Goal: Task Accomplishment & Management: Complete application form

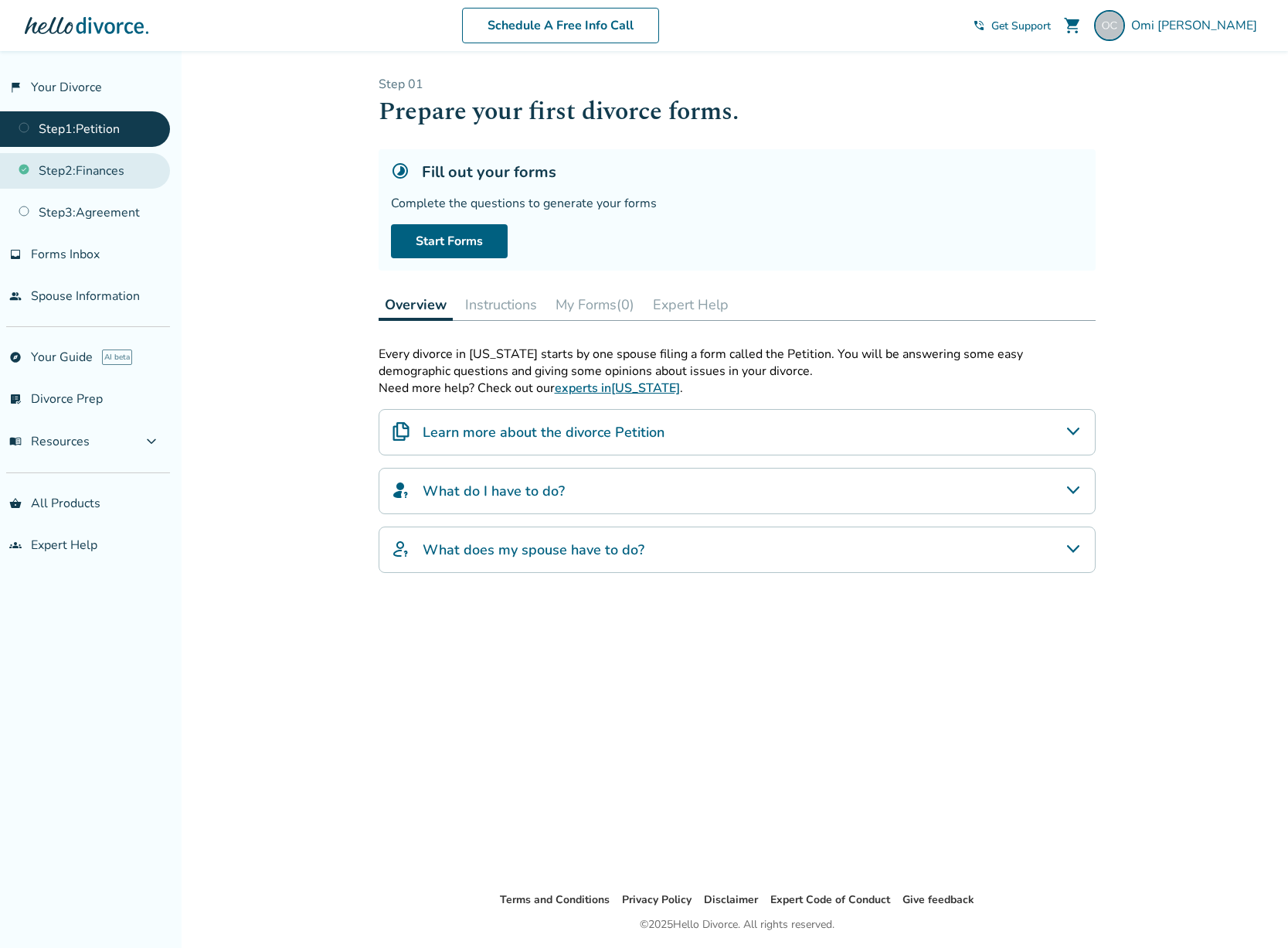
click at [58, 169] on link "Step 2 : Finances" at bounding box center [85, 171] width 170 height 36
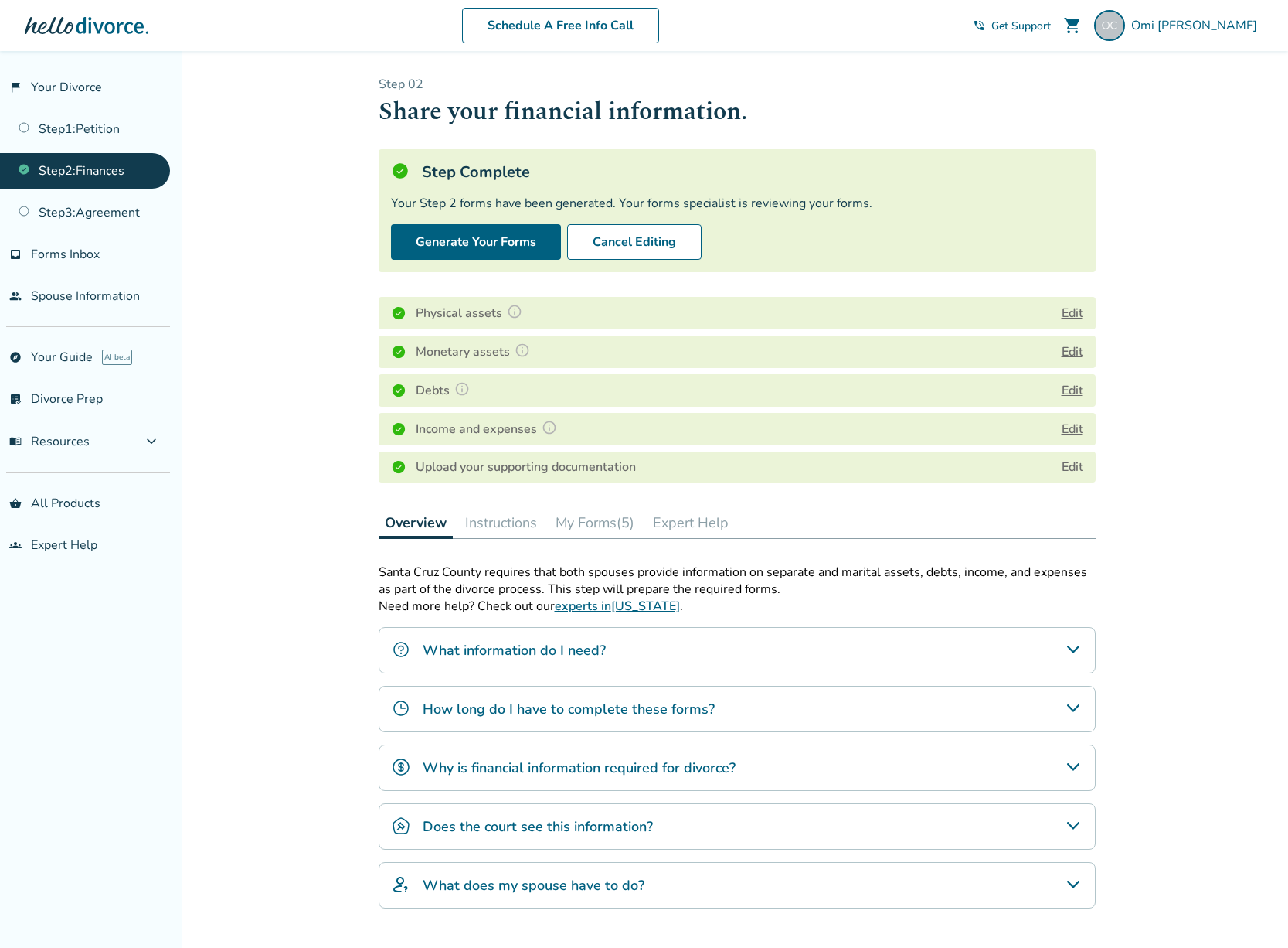
click at [1074, 351] on button "Edit" at bounding box center [1073, 352] width 22 height 19
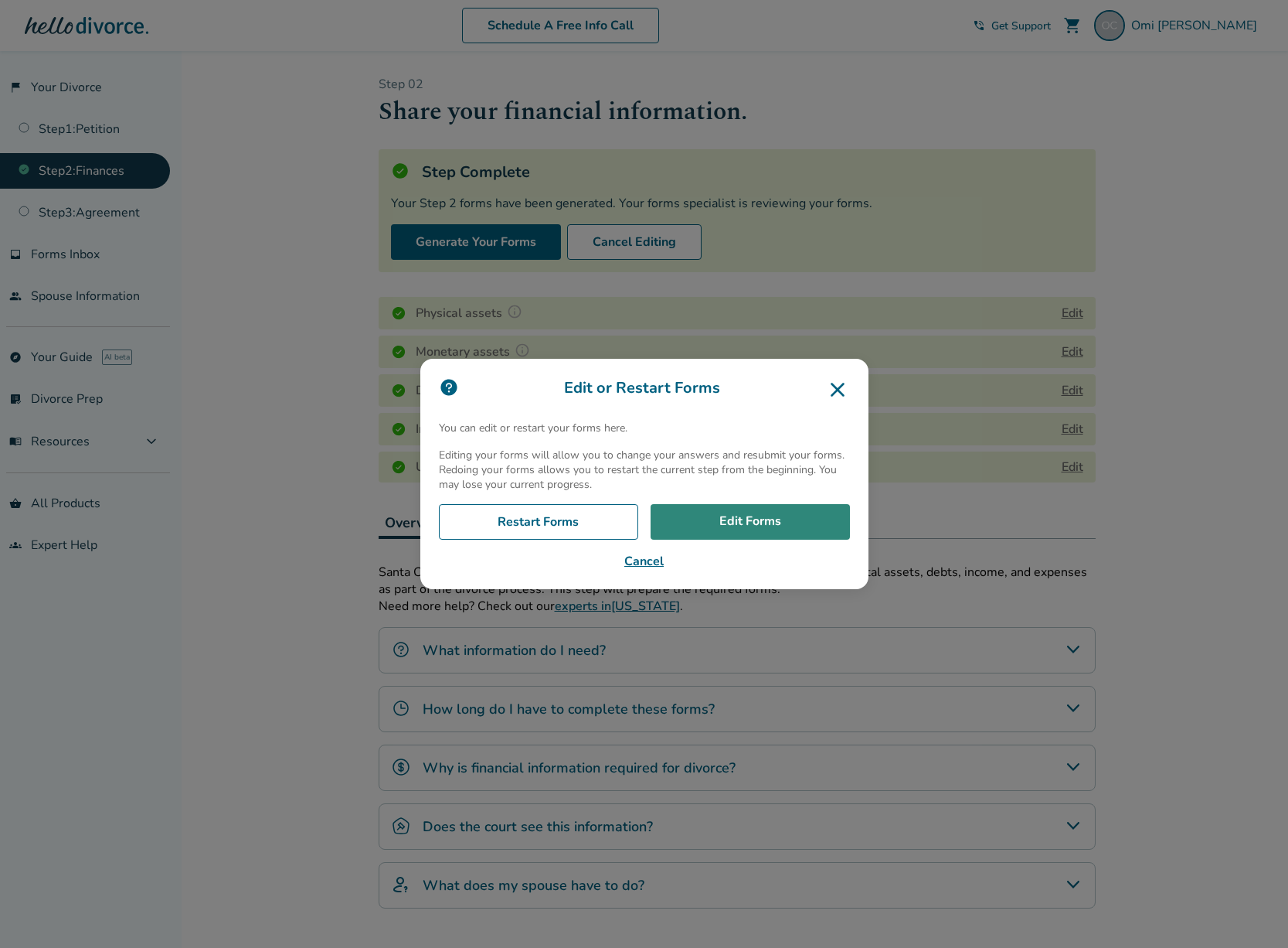
click at [747, 515] on link "Edit Forms" at bounding box center [750, 522] width 199 height 36
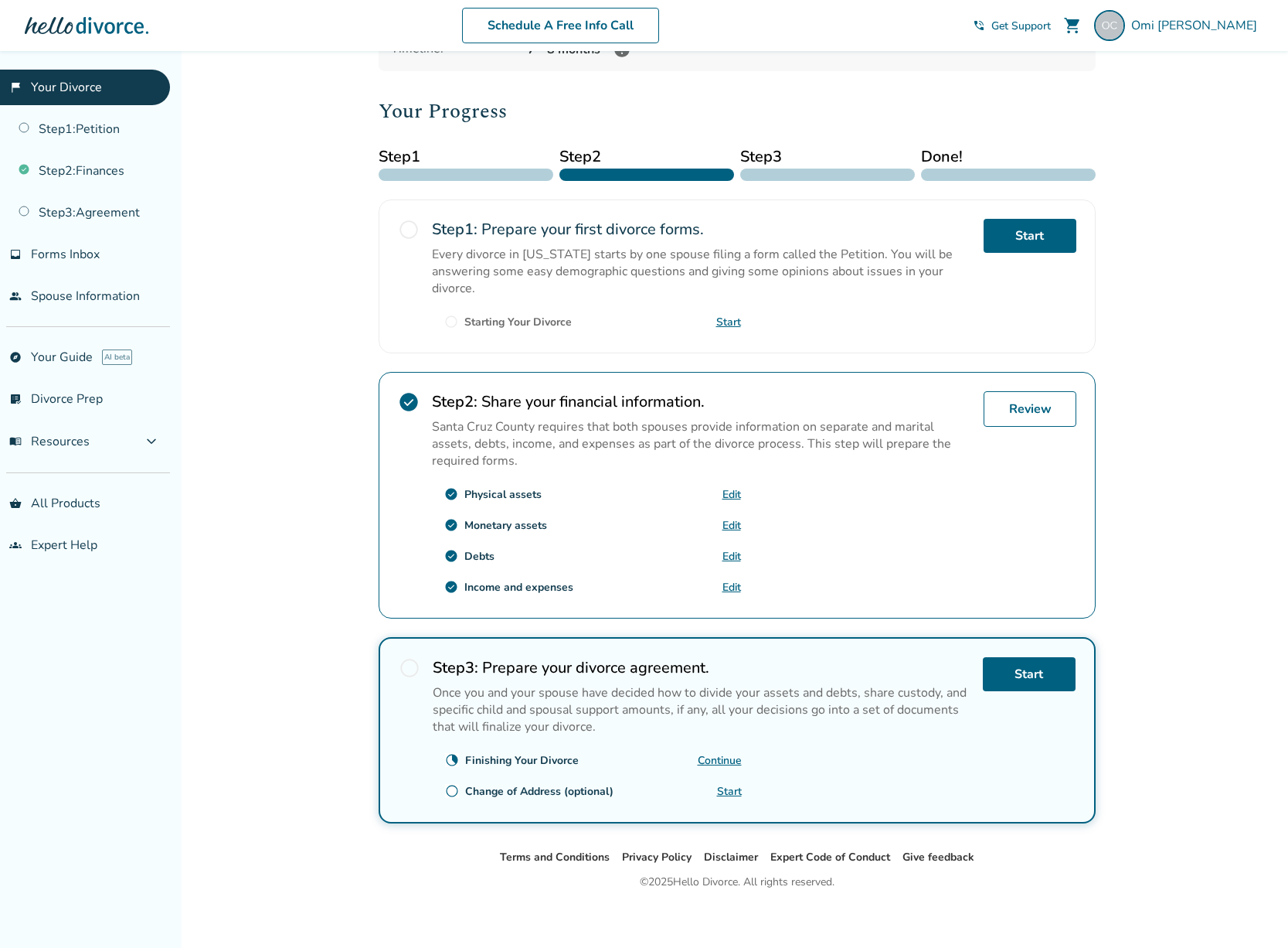
scroll to position [176, 0]
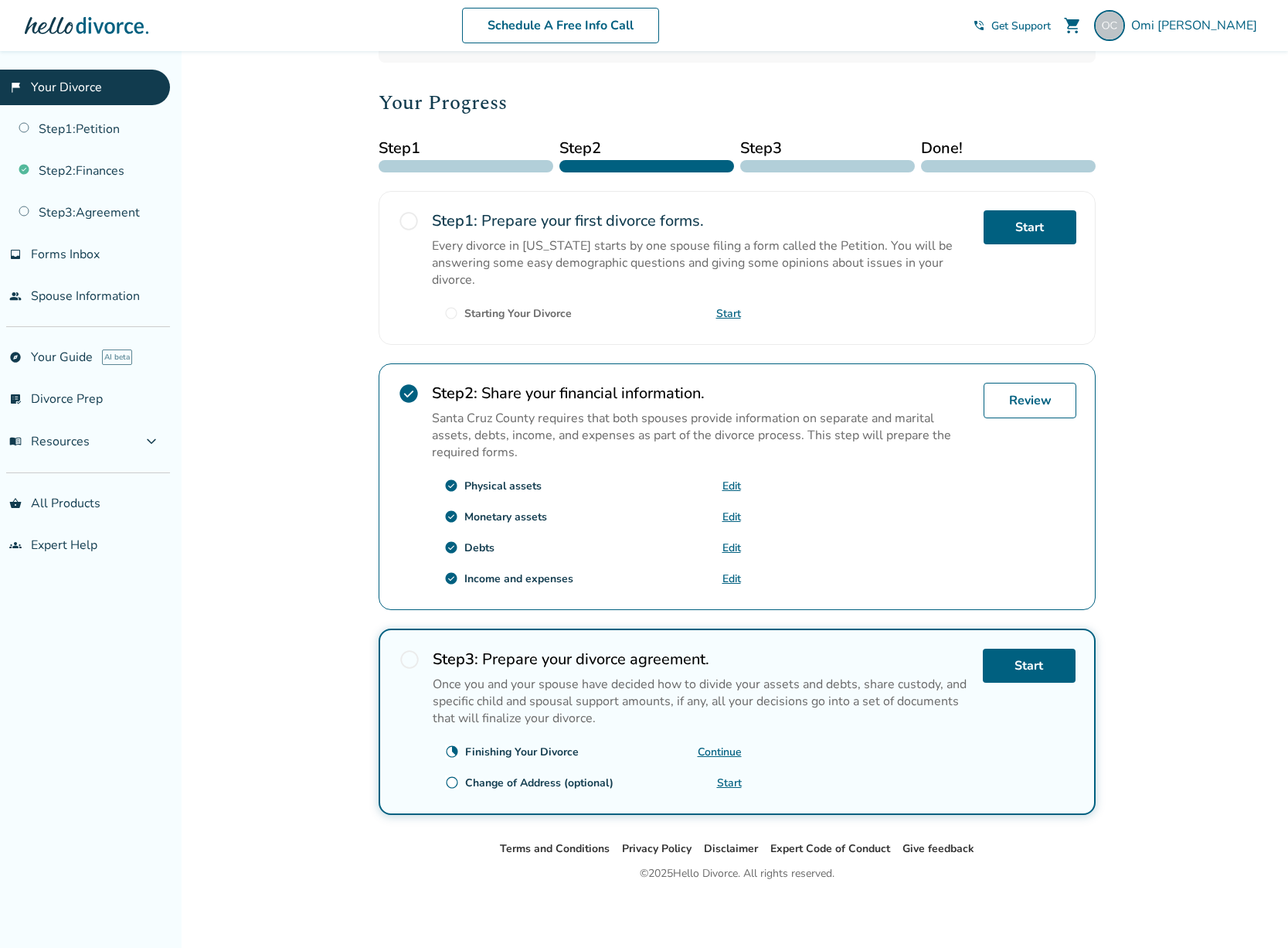
click at [1013, 502] on div "Review" at bounding box center [1030, 486] width 92 height 208
click at [1029, 395] on link "Review" at bounding box center [1030, 400] width 92 height 36
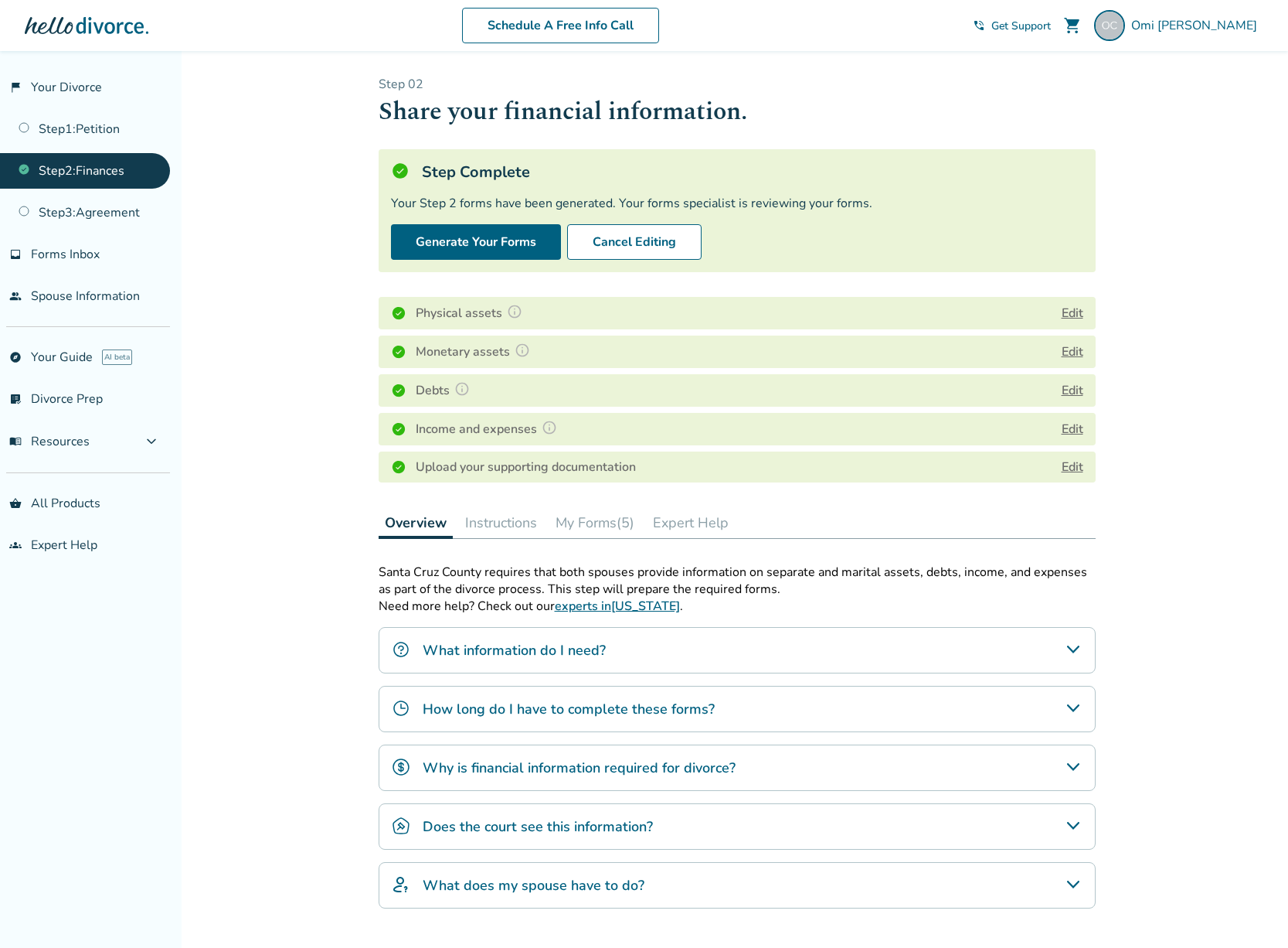
click at [1071, 311] on button "Edit" at bounding box center [1073, 313] width 22 height 19
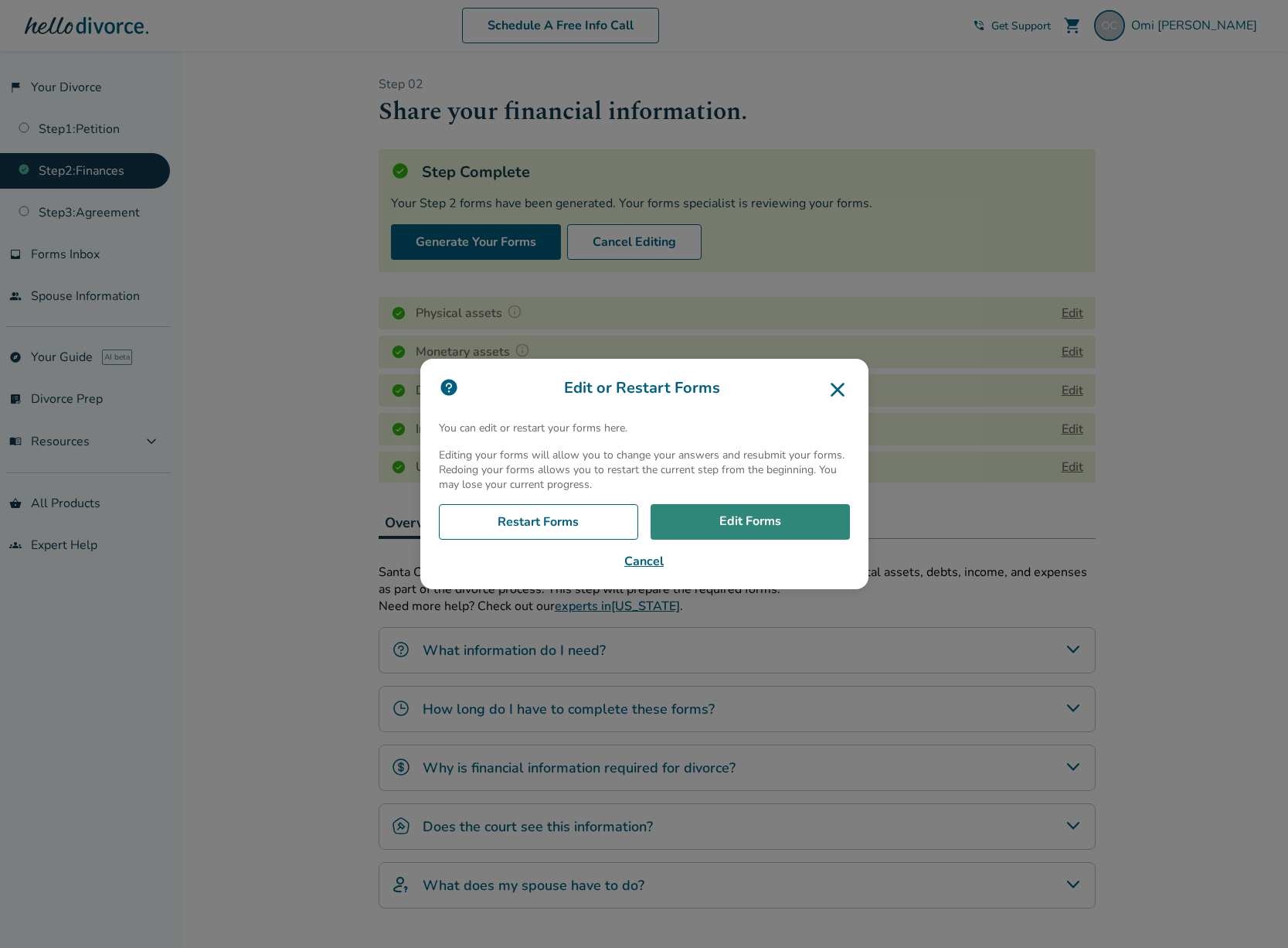
click at [780, 518] on link "Edit Forms" at bounding box center [750, 522] width 199 height 36
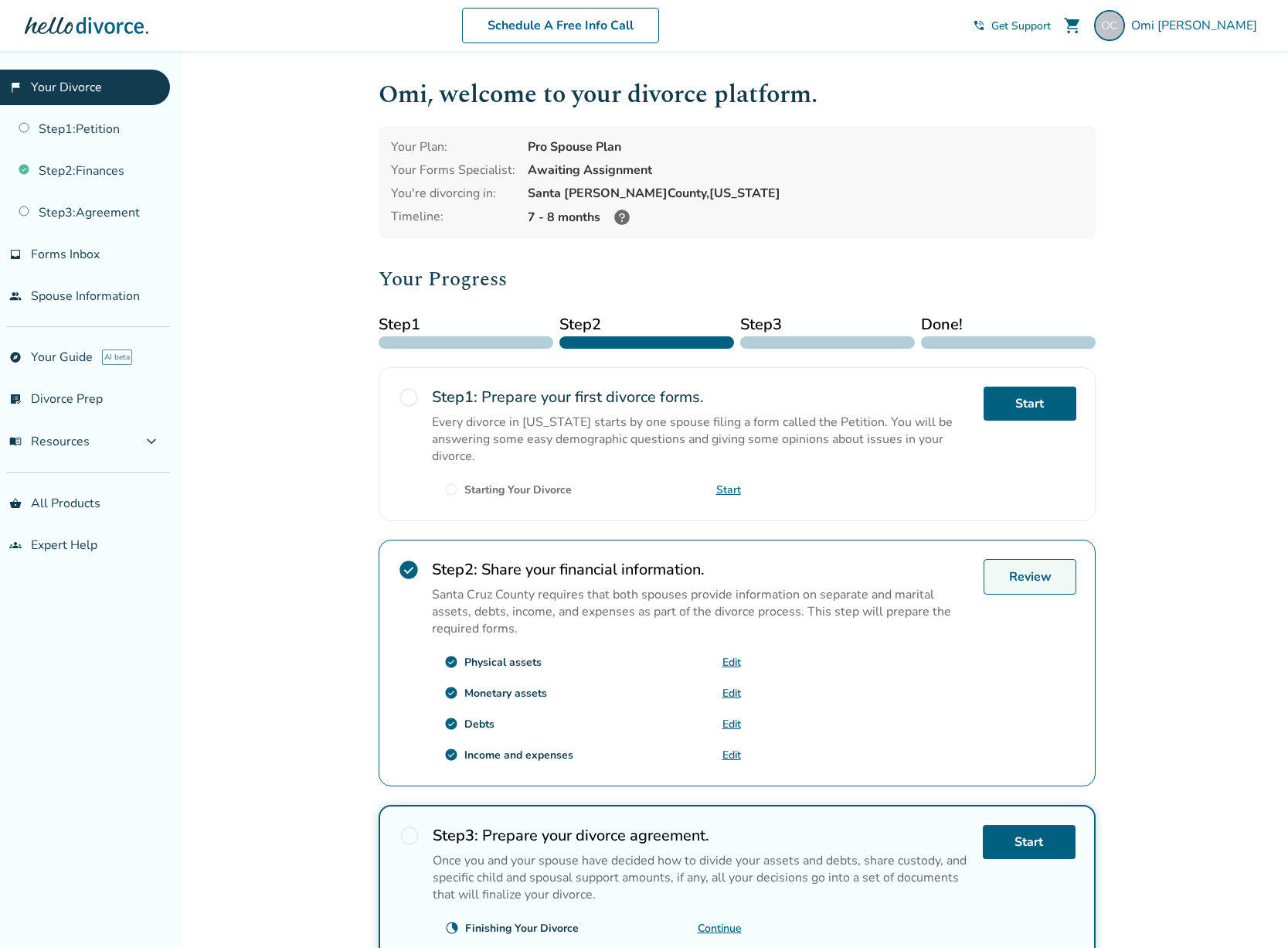
click at [1008, 567] on link "Review" at bounding box center [1030, 577] width 92 height 36
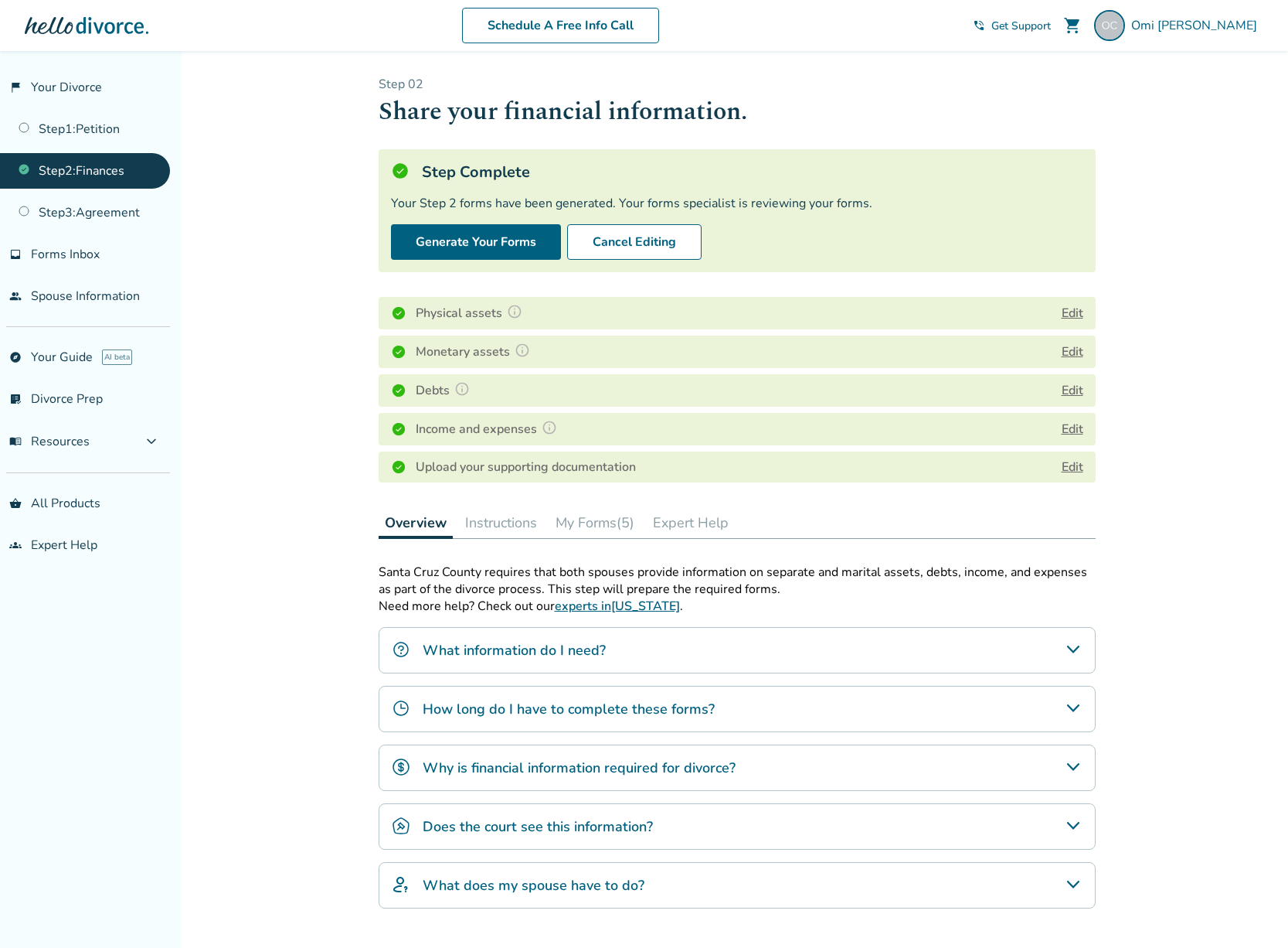
click at [879, 715] on div "How long do I have to complete these forms?" at bounding box center [736, 708] width 717 height 46
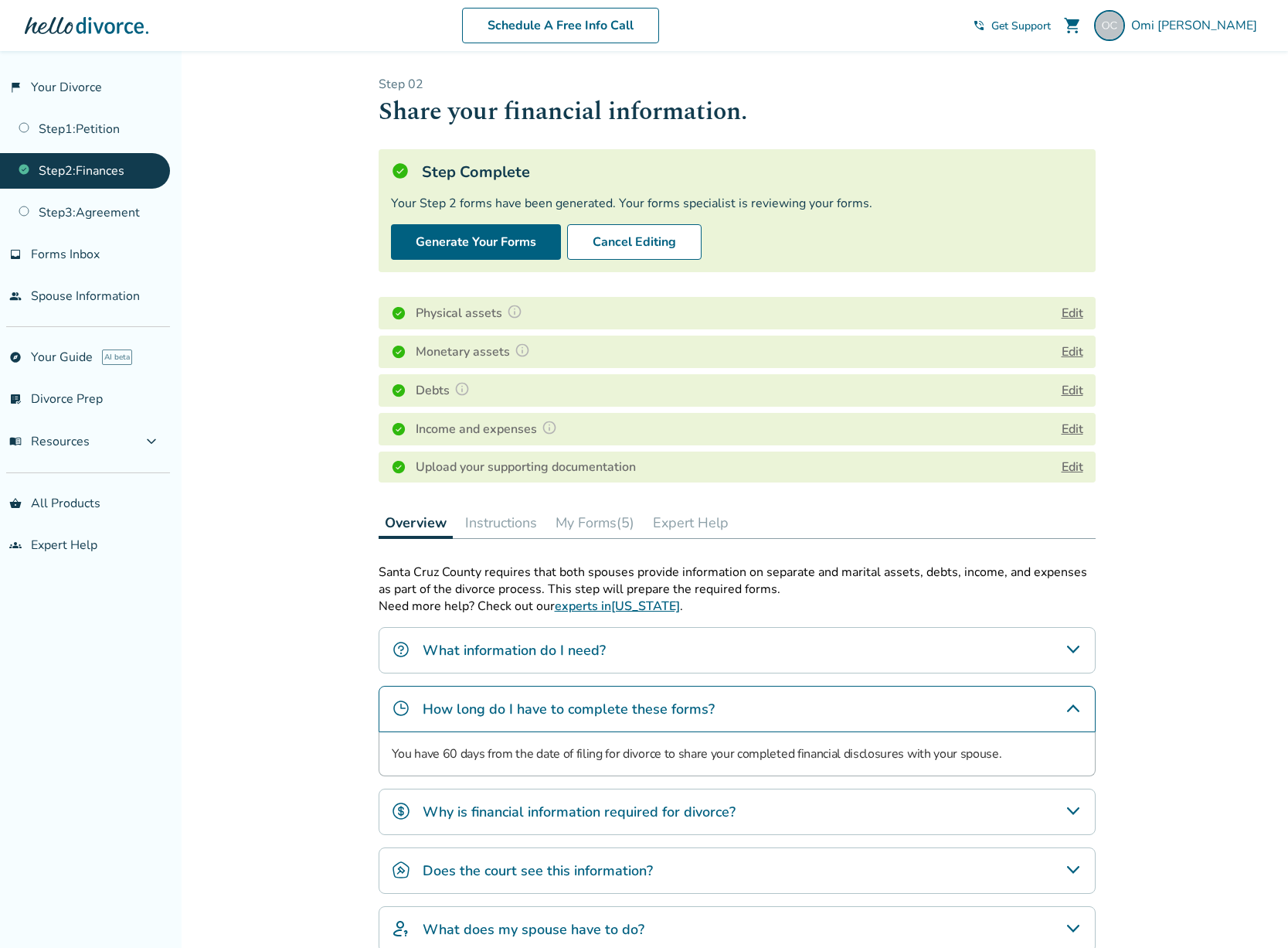
click at [879, 715] on div "How long do I have to complete these forms?" at bounding box center [736, 708] width 717 height 46
